Goal: Transaction & Acquisition: Purchase product/service

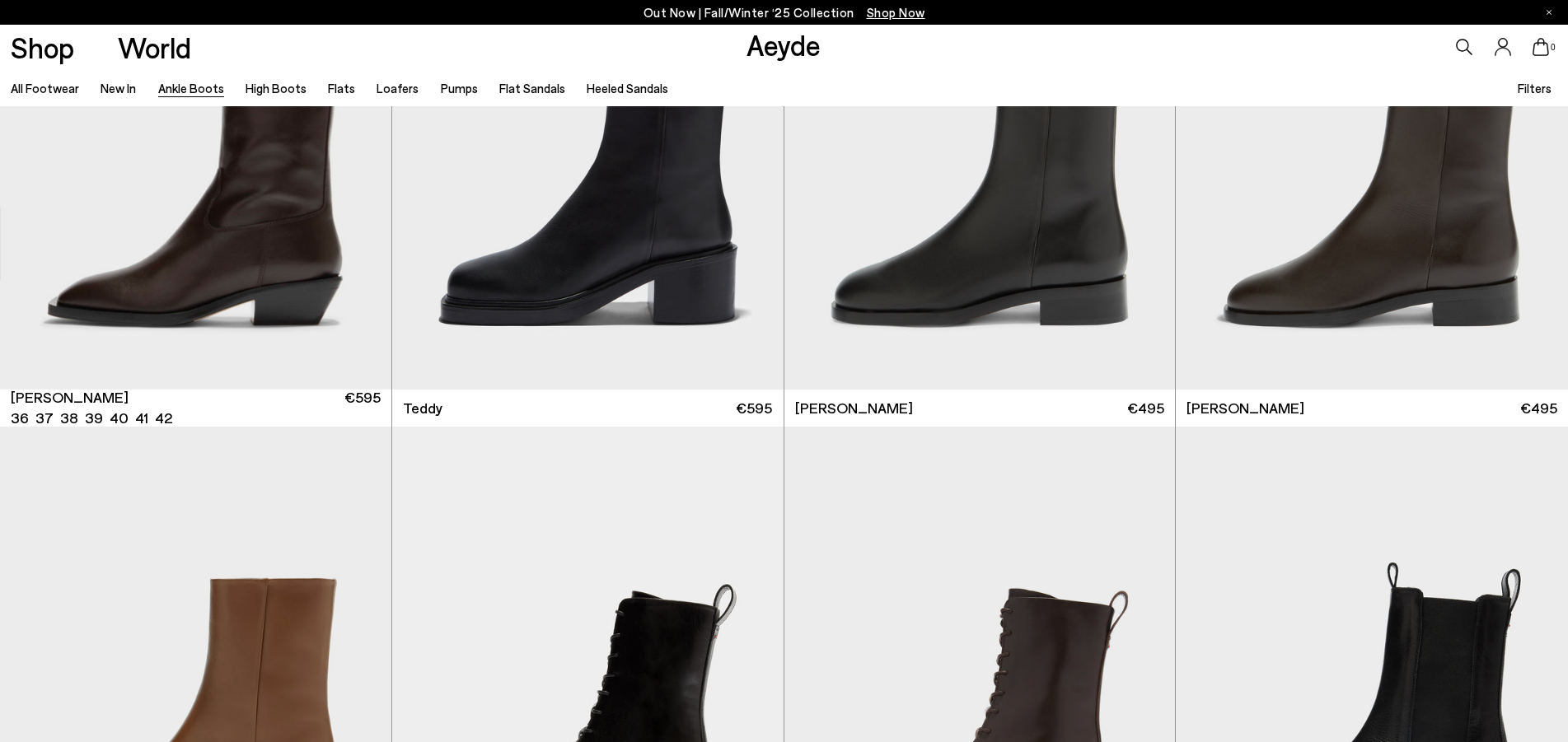
scroll to position [7495, 0]
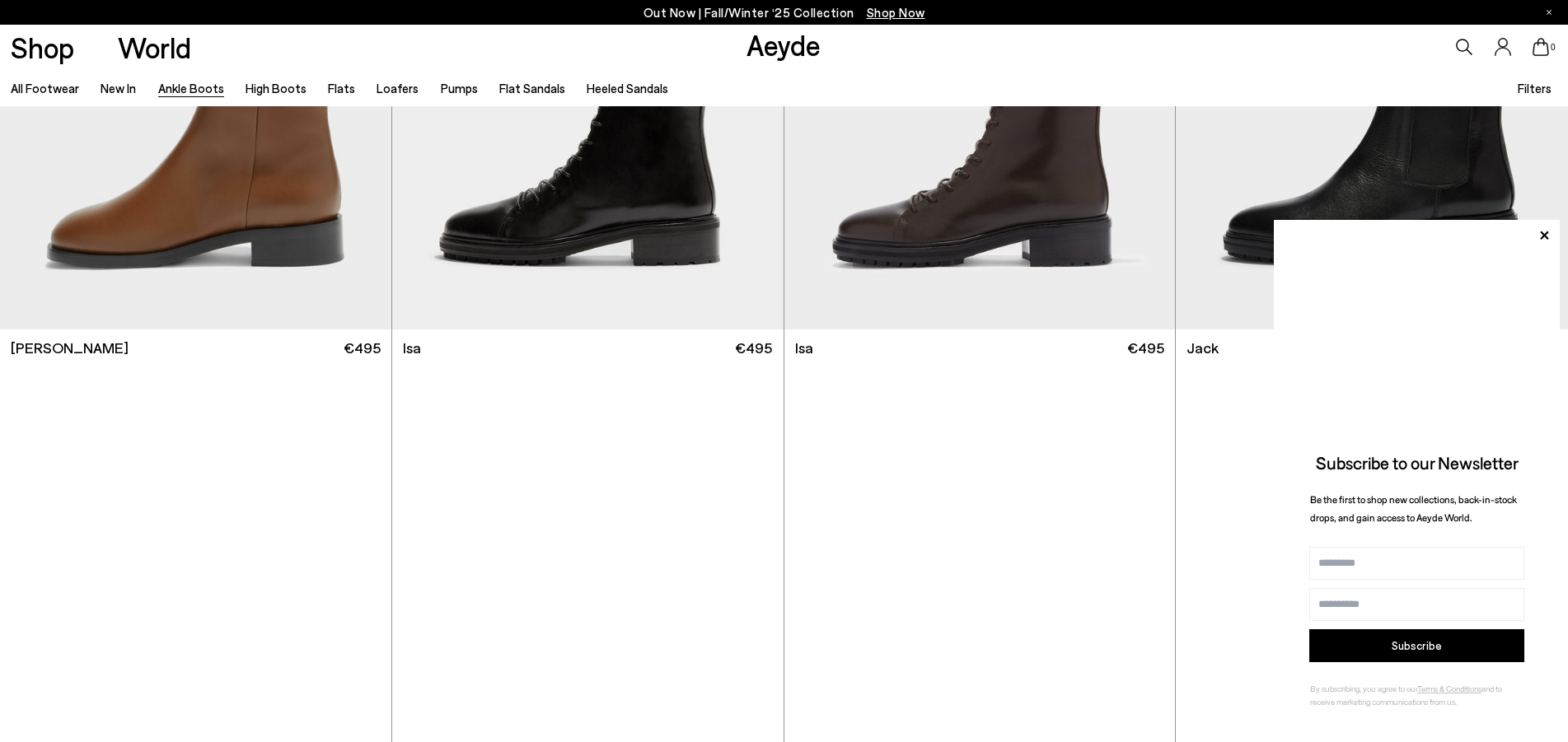
scroll to position [8083, 0]
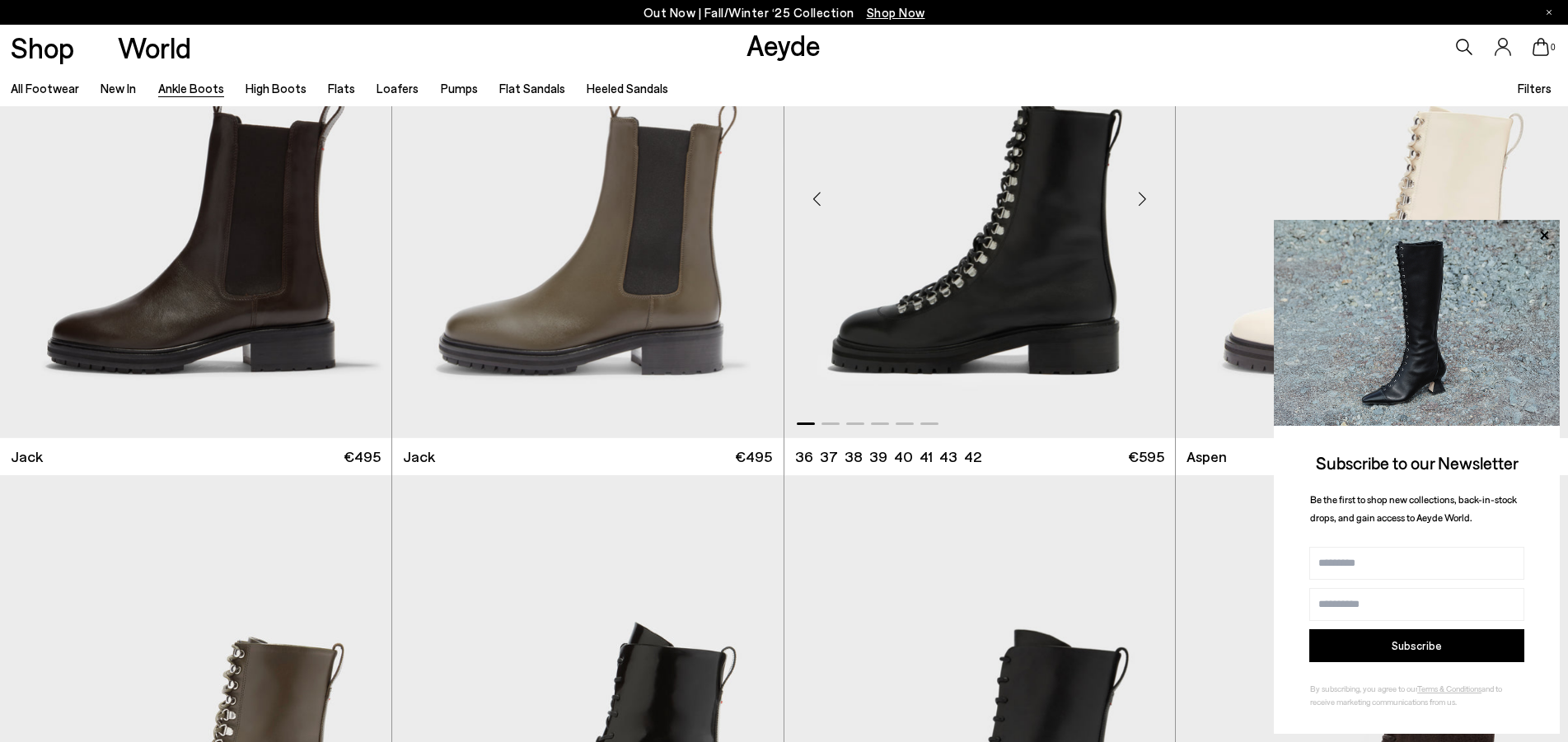
click at [960, 323] on img "1 / 6" at bounding box center [979, 192] width 391 height 492
click at [1138, 200] on div "Next slide" at bounding box center [1142, 199] width 50 height 50
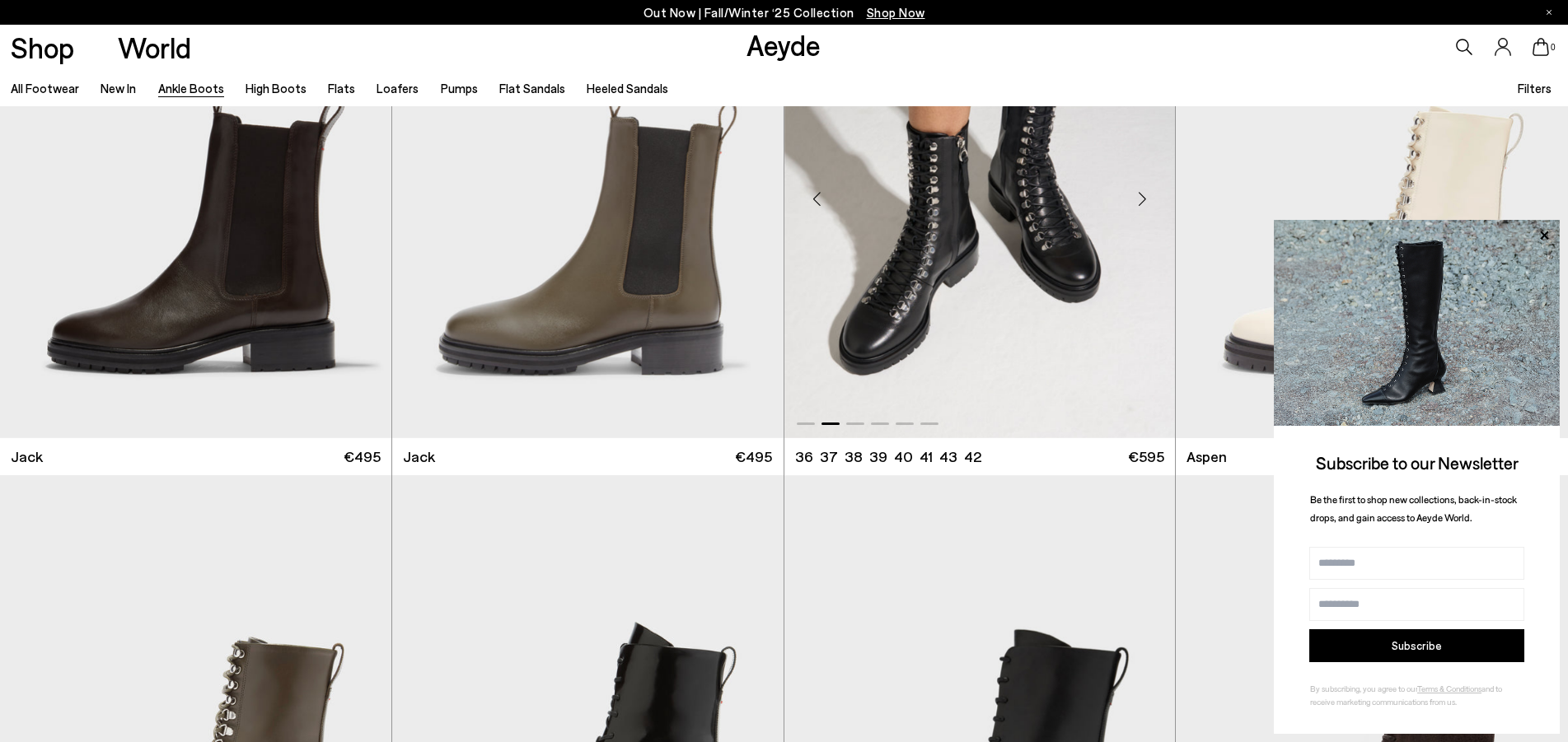
click at [1152, 195] on div "Next slide" at bounding box center [1142, 199] width 50 height 50
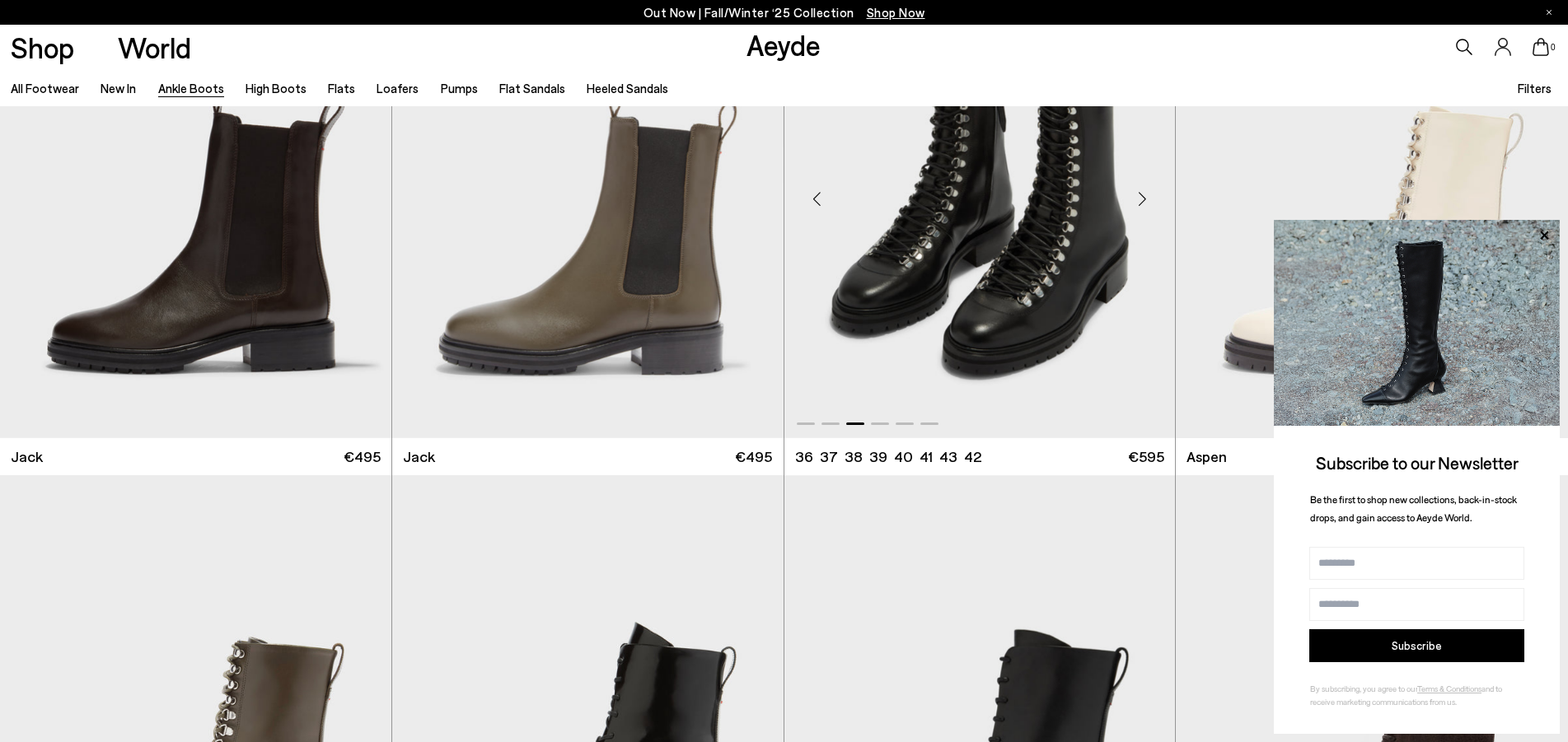
click at [1147, 198] on div "Next slide" at bounding box center [1142, 199] width 50 height 50
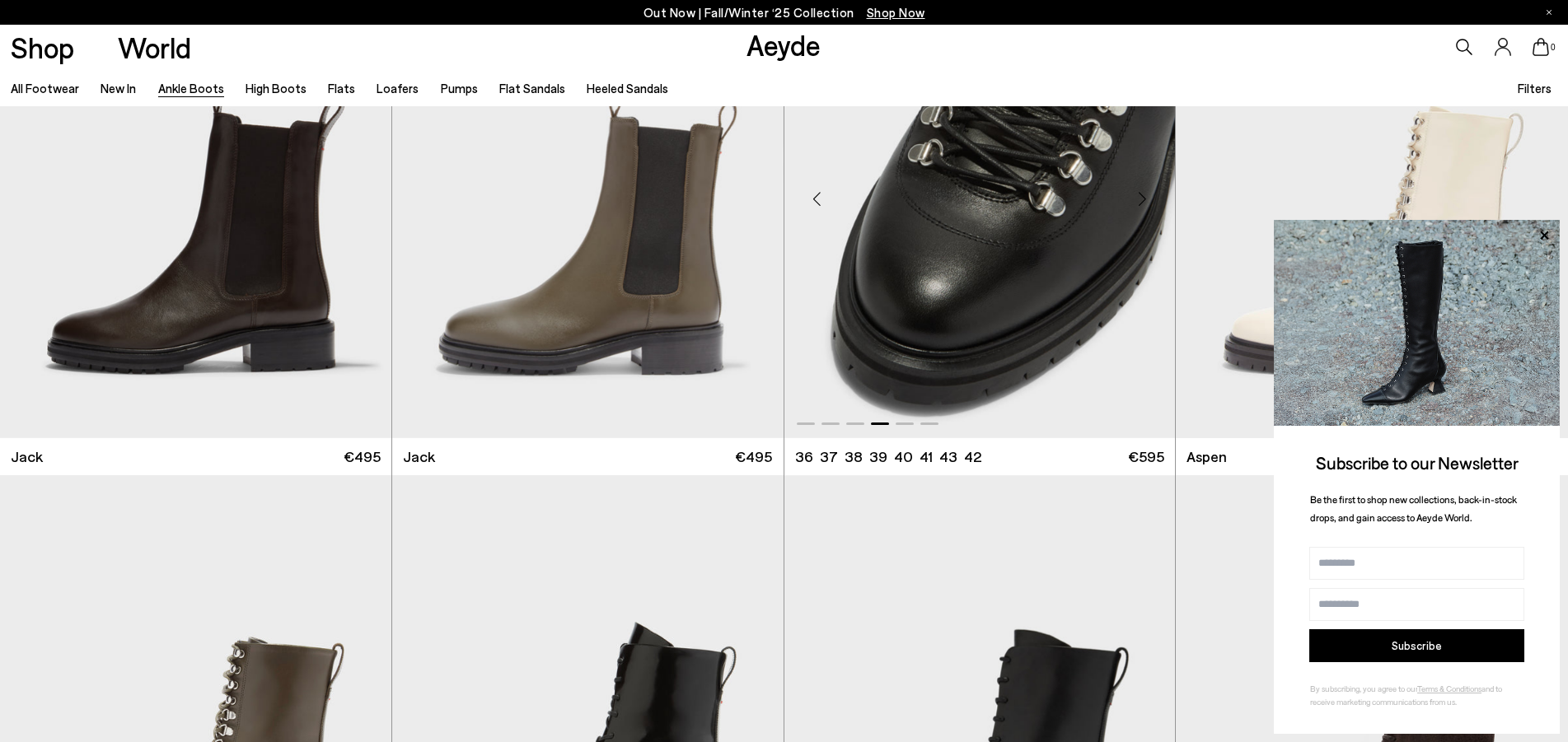
click at [1147, 198] on div "Next slide" at bounding box center [1142, 199] width 50 height 50
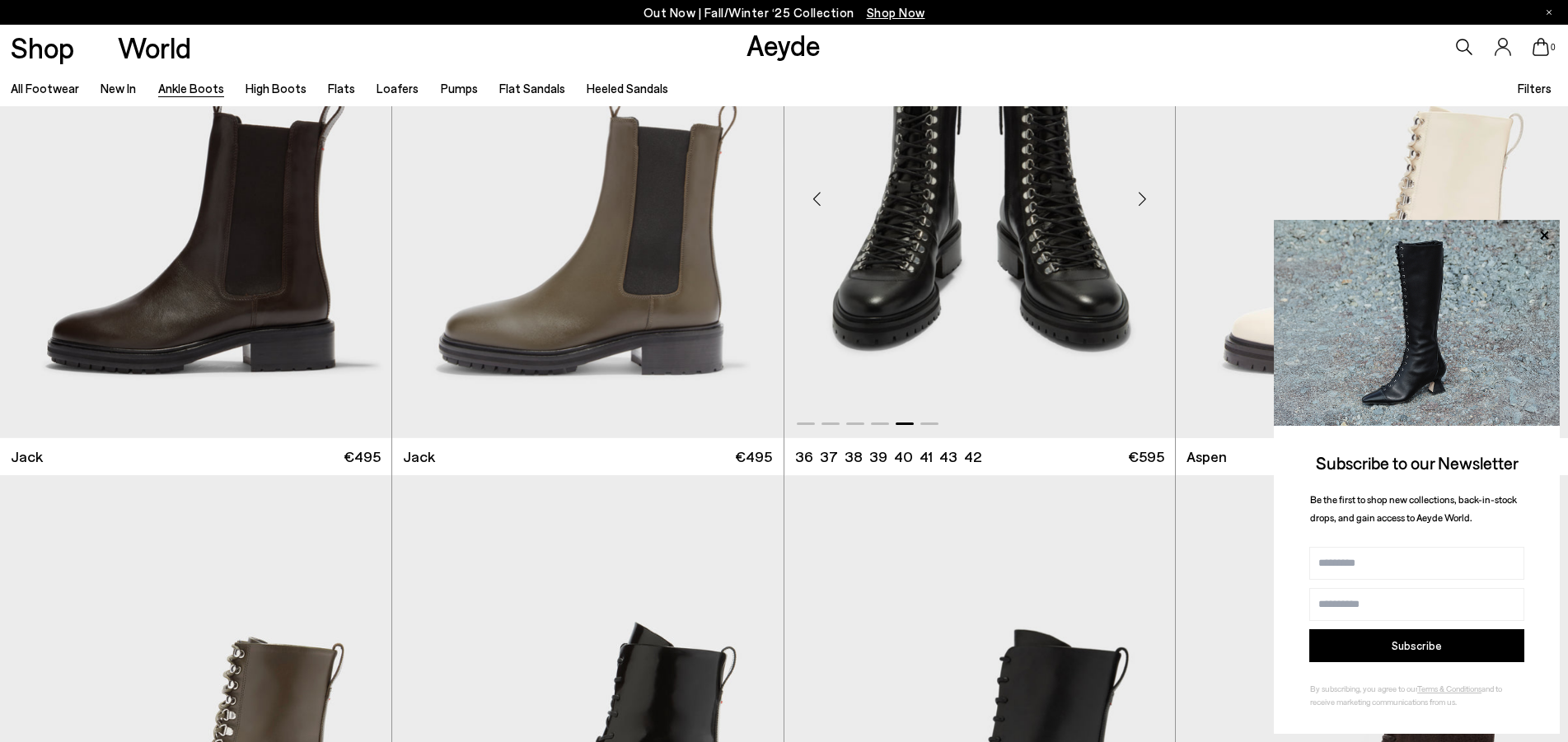
click at [1147, 198] on div "Next slide" at bounding box center [1142, 199] width 50 height 50
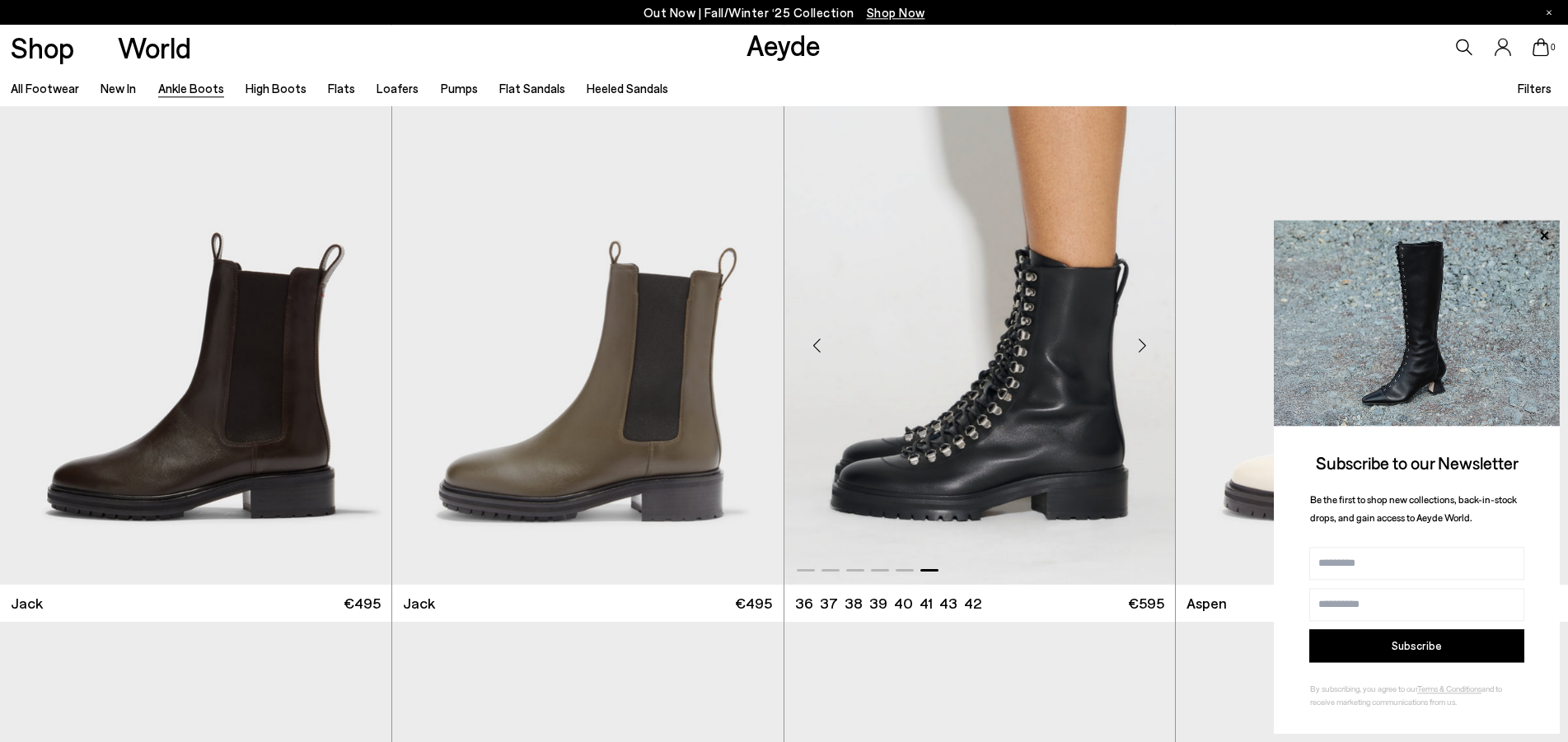
scroll to position [7915, 0]
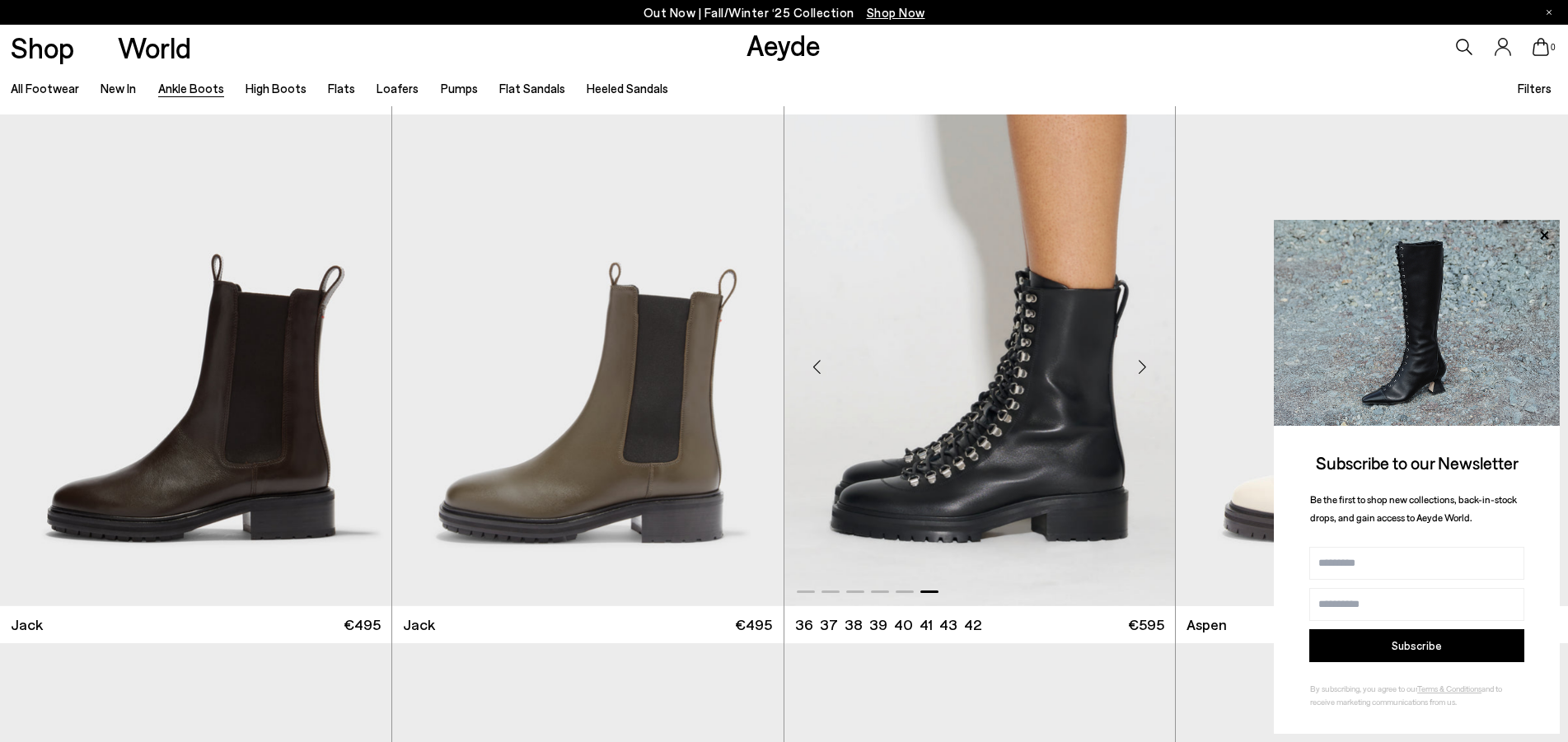
click at [1142, 366] on div "Next slide" at bounding box center [1142, 367] width 50 height 50
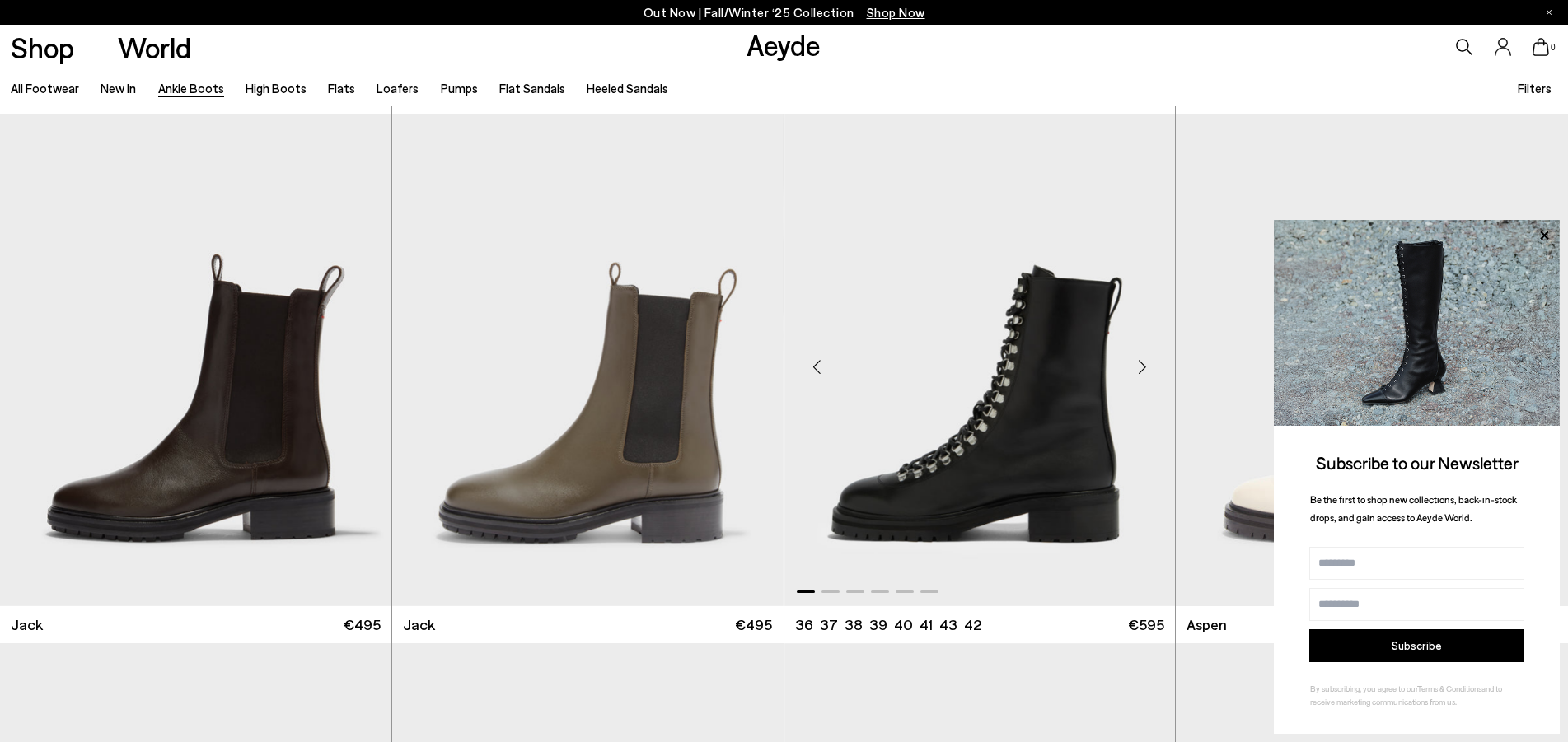
click at [1059, 371] on img "1 / 6" at bounding box center [979, 360] width 391 height 492
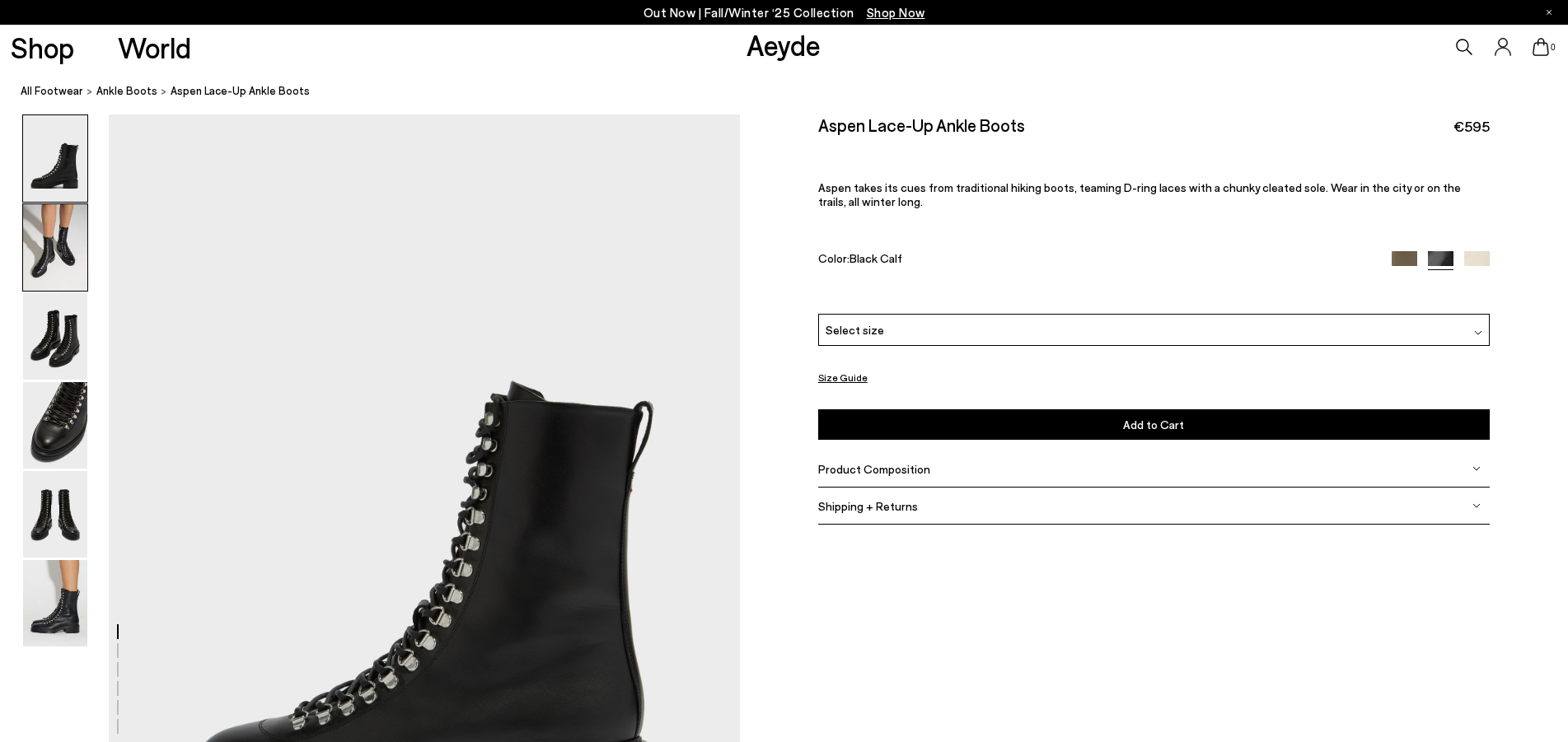
click at [55, 232] on img at bounding box center [55, 247] width 64 height 87
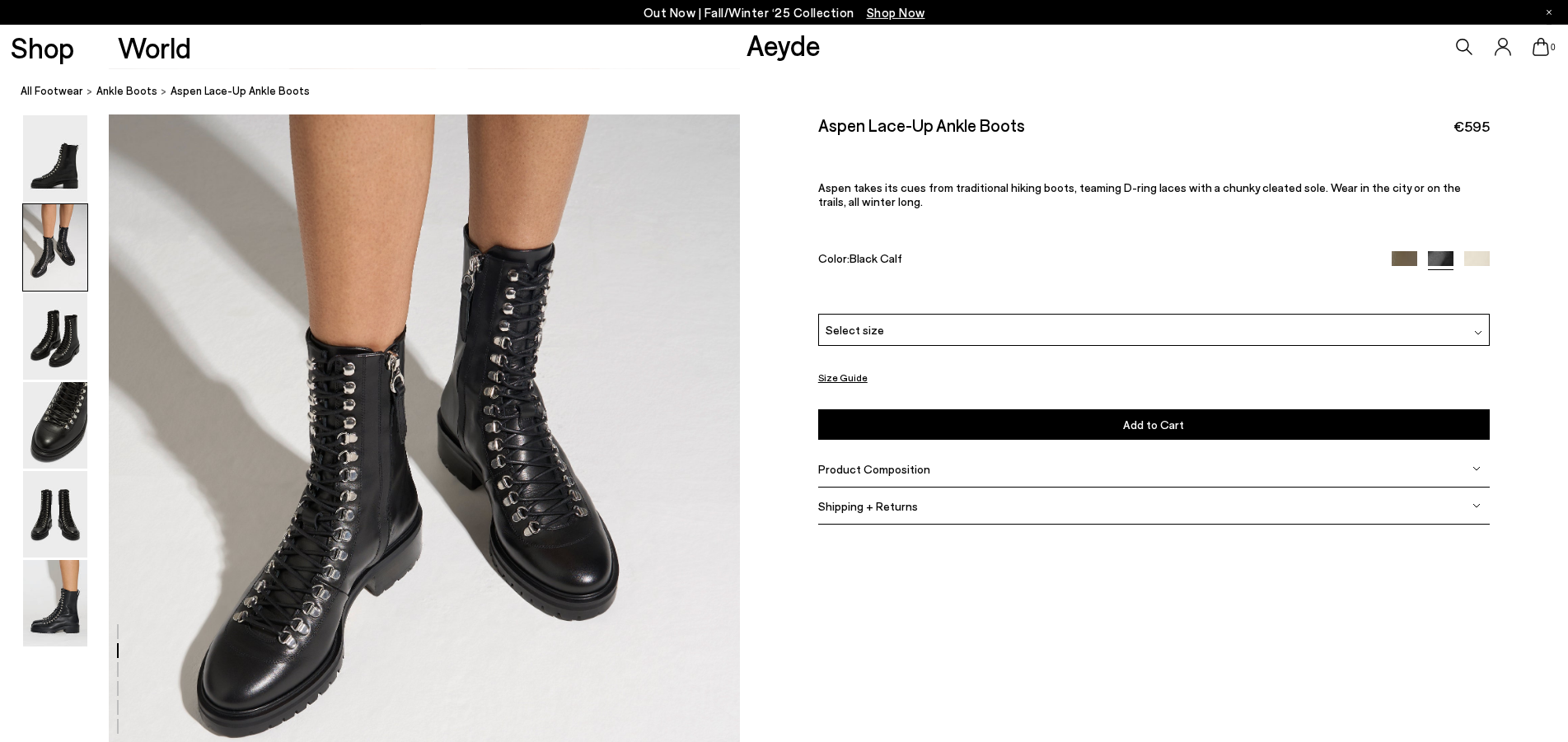
scroll to position [1013, 0]
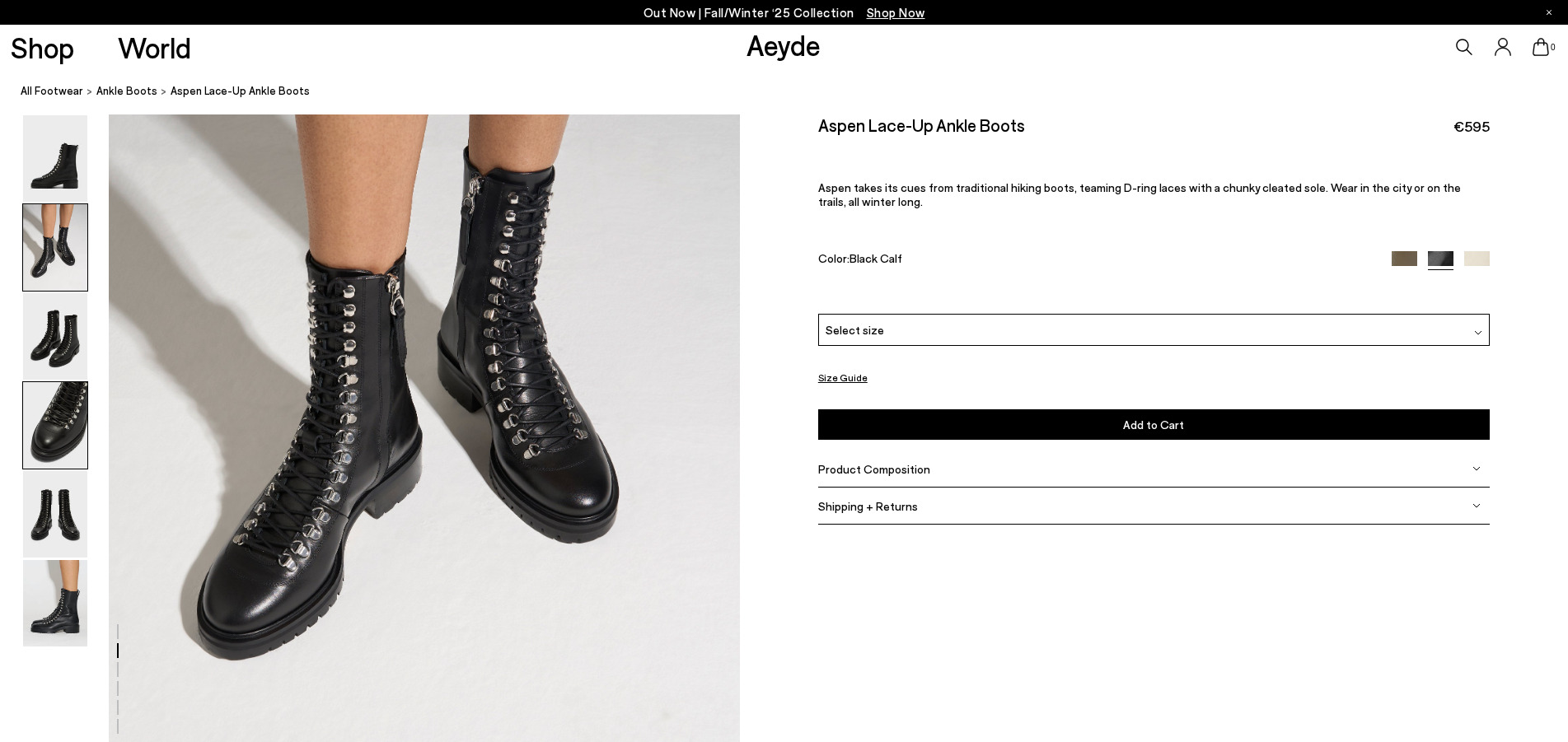
click at [57, 414] on img at bounding box center [55, 425] width 64 height 87
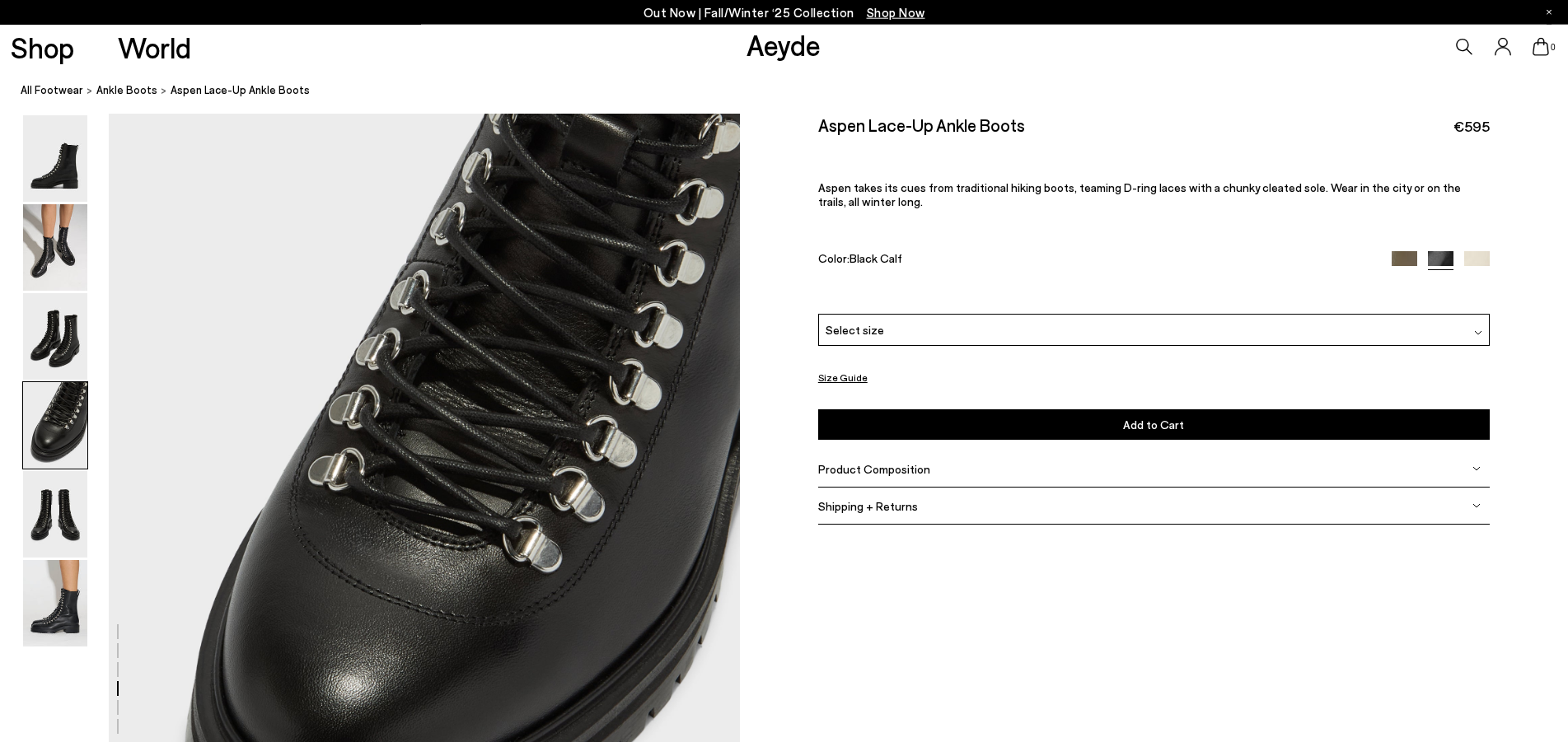
scroll to position [2531, 0]
click at [55, 348] on img at bounding box center [55, 336] width 64 height 87
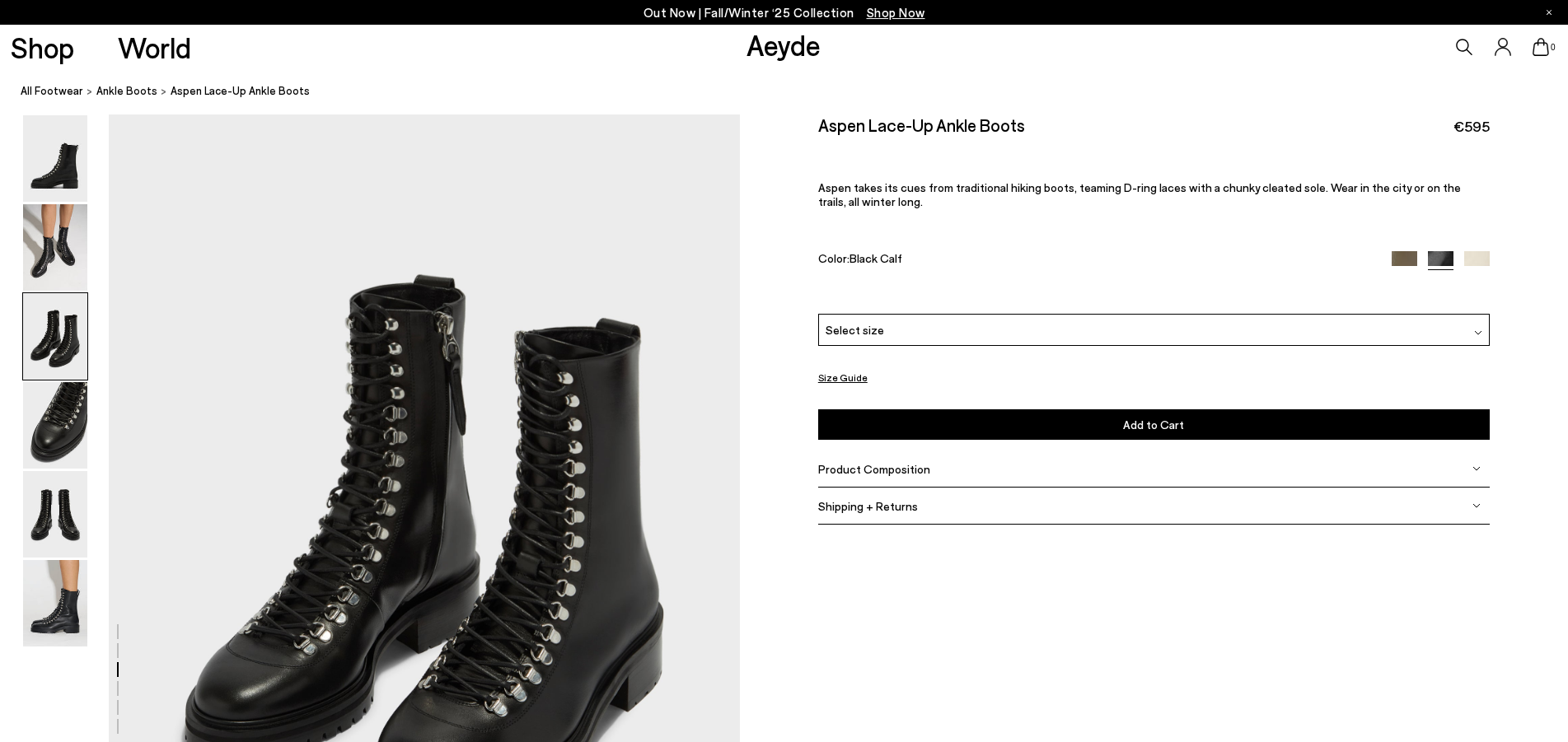
scroll to position [1688, 0]
